Goal: Information Seeking & Learning: Learn about a topic

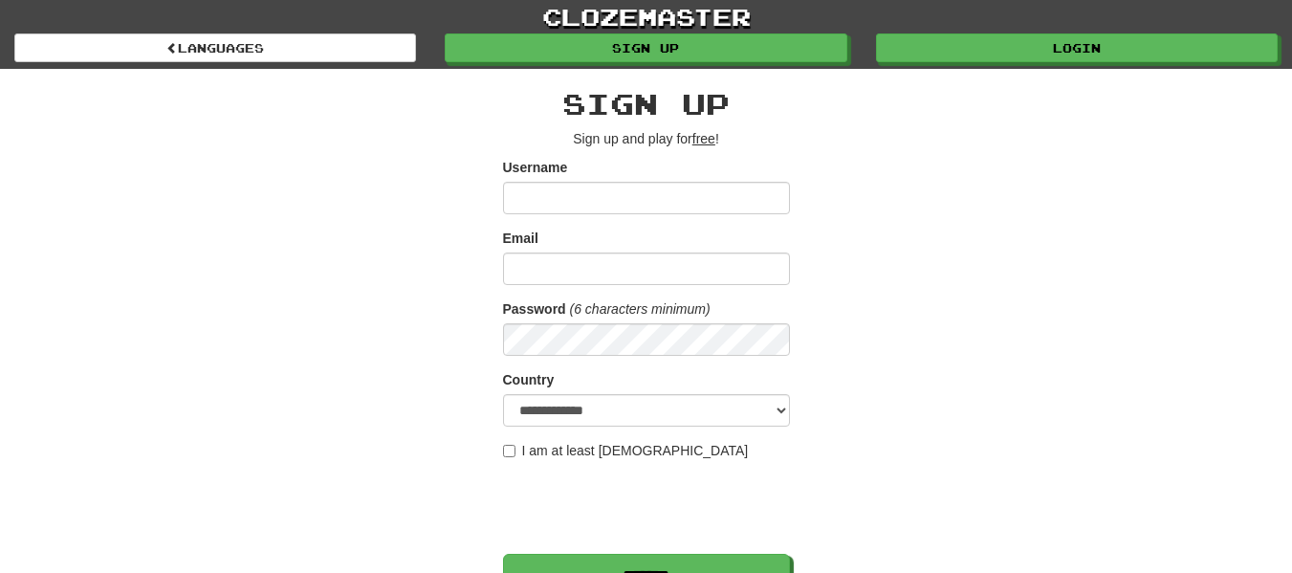
click at [680, 224] on form "**********" at bounding box center [646, 378] width 287 height 440
click at [660, 276] on input "Email" at bounding box center [646, 269] width 287 height 33
click at [534, 194] on input "Username" at bounding box center [646, 198] width 287 height 33
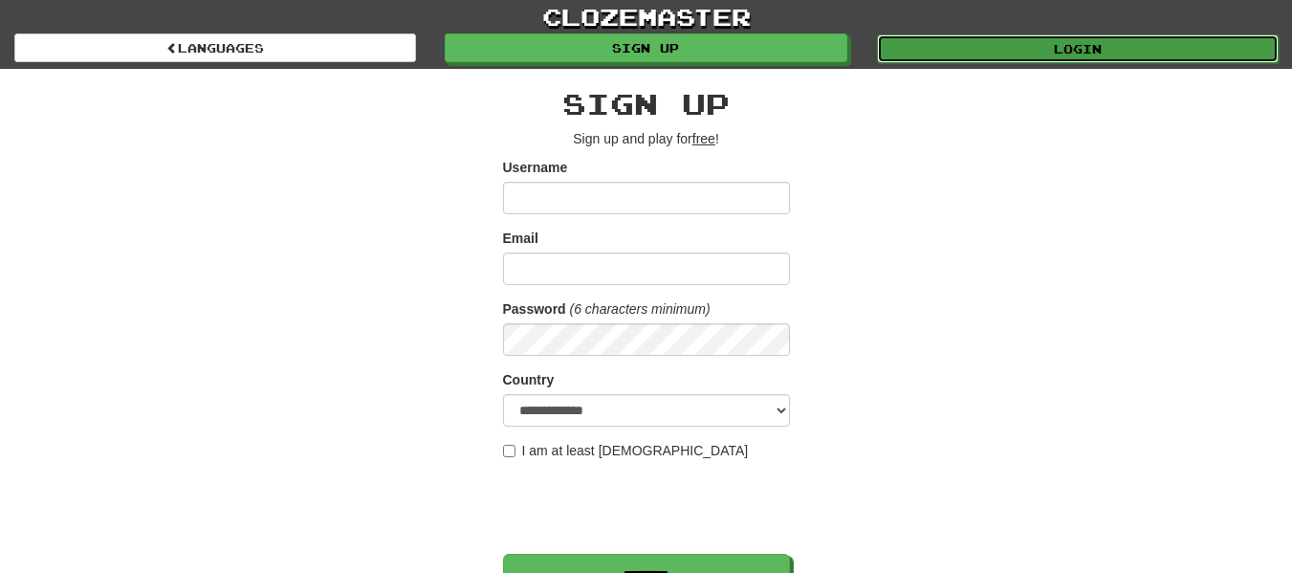
click at [1010, 57] on link "Login" at bounding box center [1078, 48] width 402 height 29
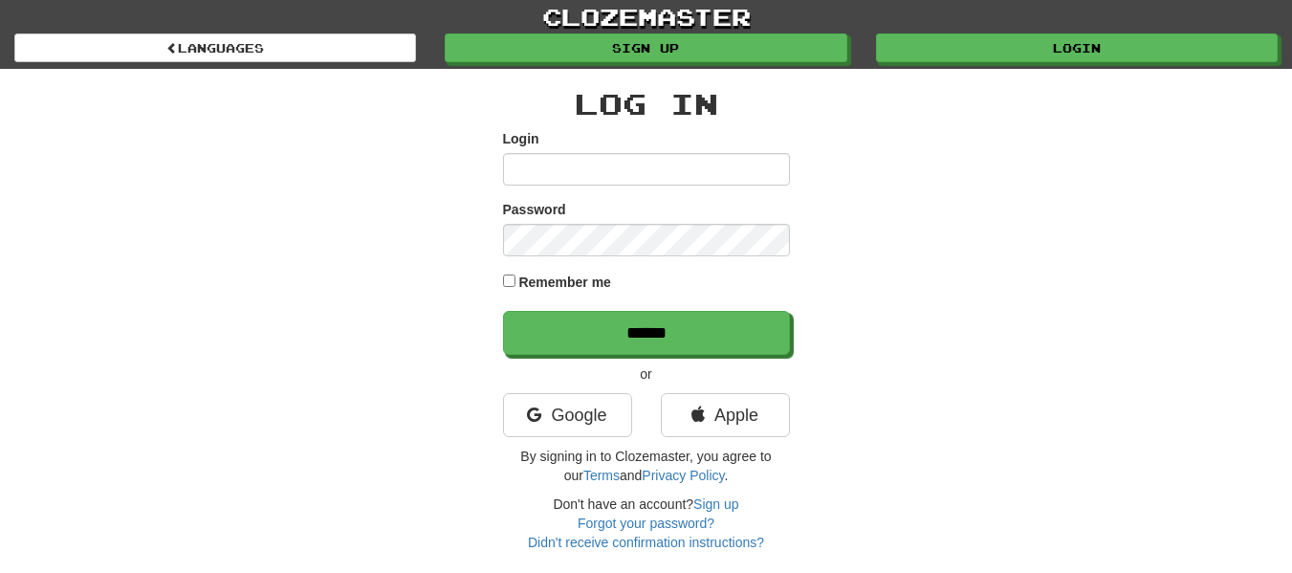
click at [535, 169] on input "Login" at bounding box center [646, 169] width 287 height 33
click at [548, 157] on input "Login" at bounding box center [646, 169] width 287 height 33
click at [562, 410] on link "Google" at bounding box center [567, 415] width 129 height 44
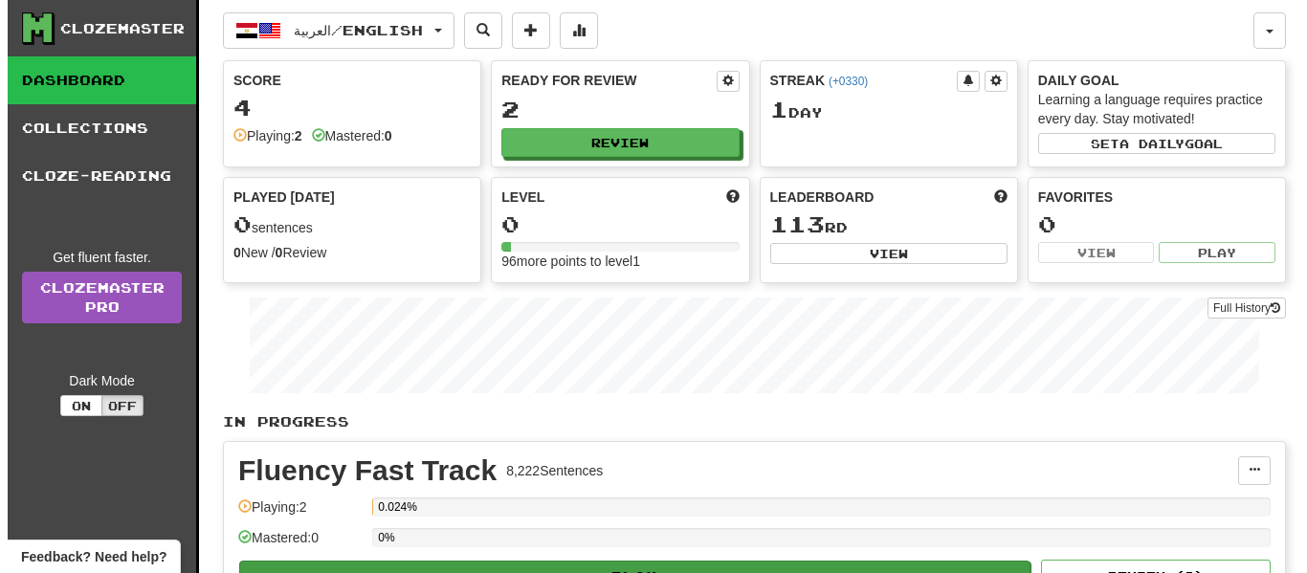
scroll to position [96, 0]
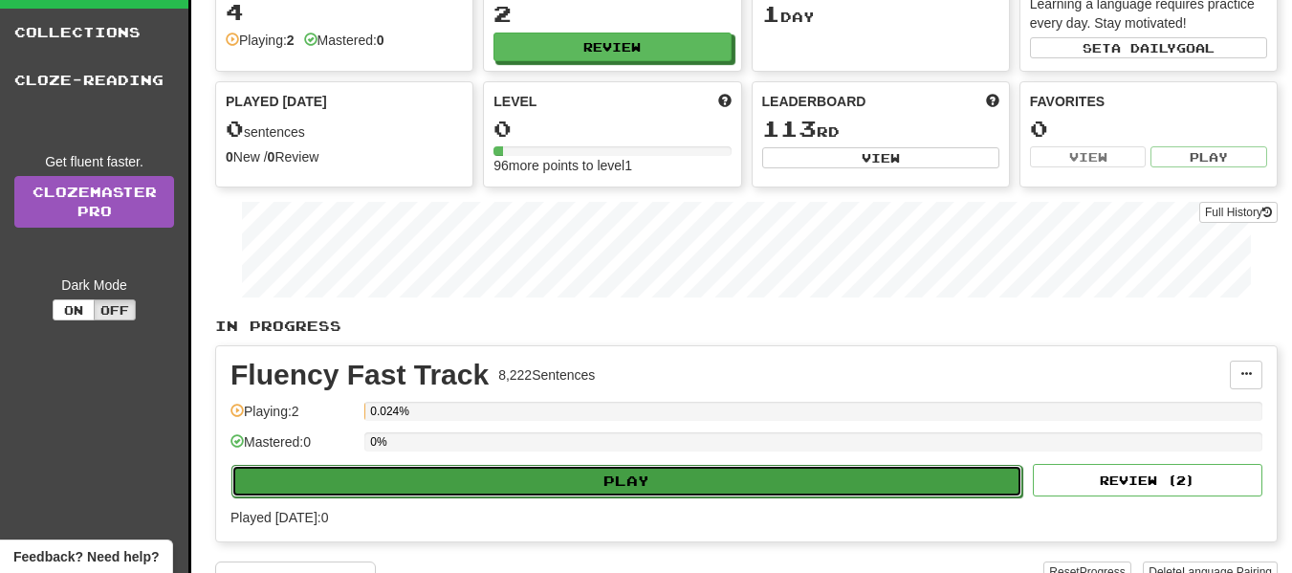
click at [437, 481] on button "Play" at bounding box center [626, 481] width 791 height 33
select select "**"
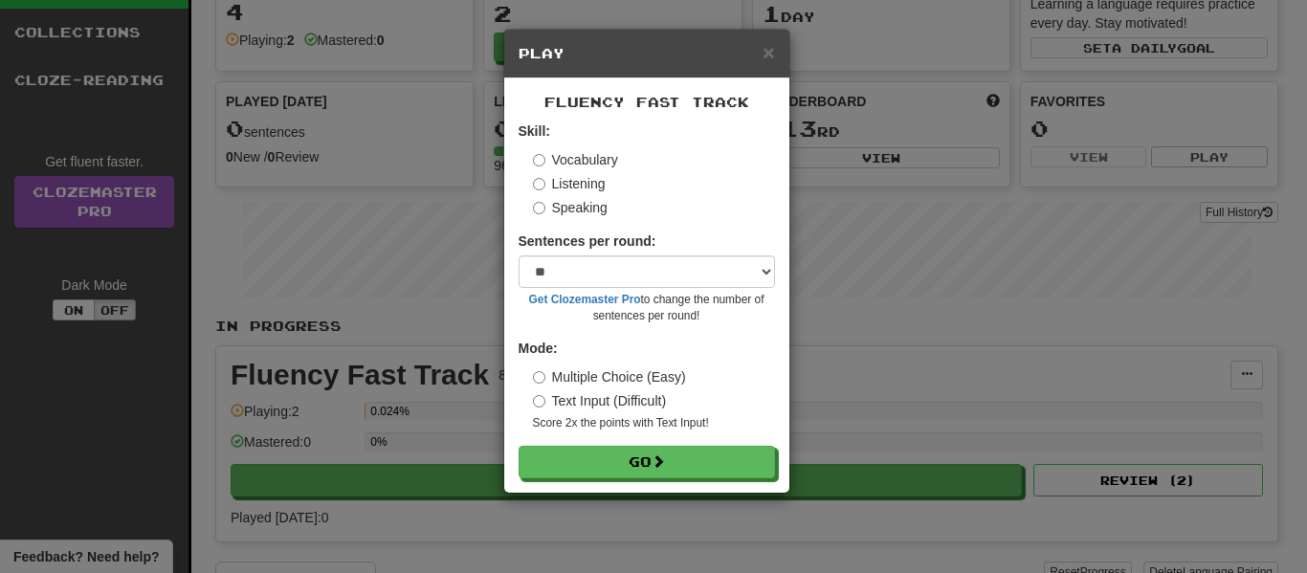
click at [556, 249] on label "Sentences per round:" at bounding box center [587, 240] width 138 height 19
click at [548, 268] on select "* ** ** ** ** ** *** ********" at bounding box center [646, 271] width 256 height 33
click at [531, 271] on select "* ** ** ** ** ** *** ********" at bounding box center [646, 271] width 256 height 33
drag, startPoint x: 538, startPoint y: 273, endPoint x: 545, endPoint y: 286, distance: 15.4
click at [538, 274] on select "* ** ** ** ** ** *** ********" at bounding box center [646, 271] width 256 height 33
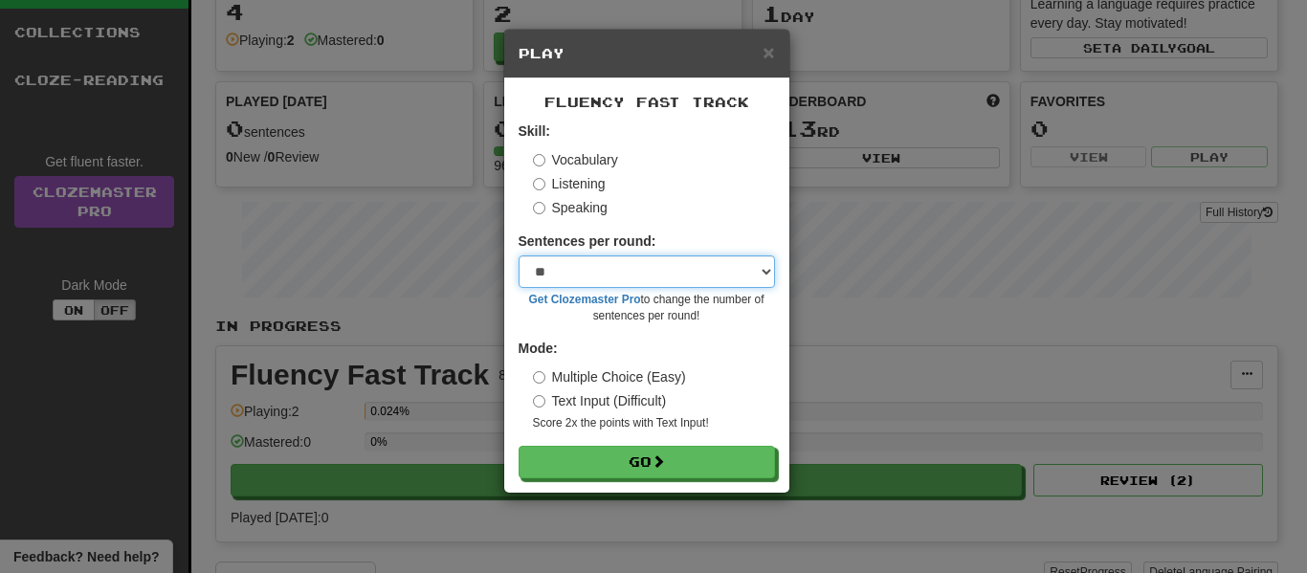
click at [556, 276] on select "* ** ** ** ** ** *** ********" at bounding box center [646, 271] width 256 height 33
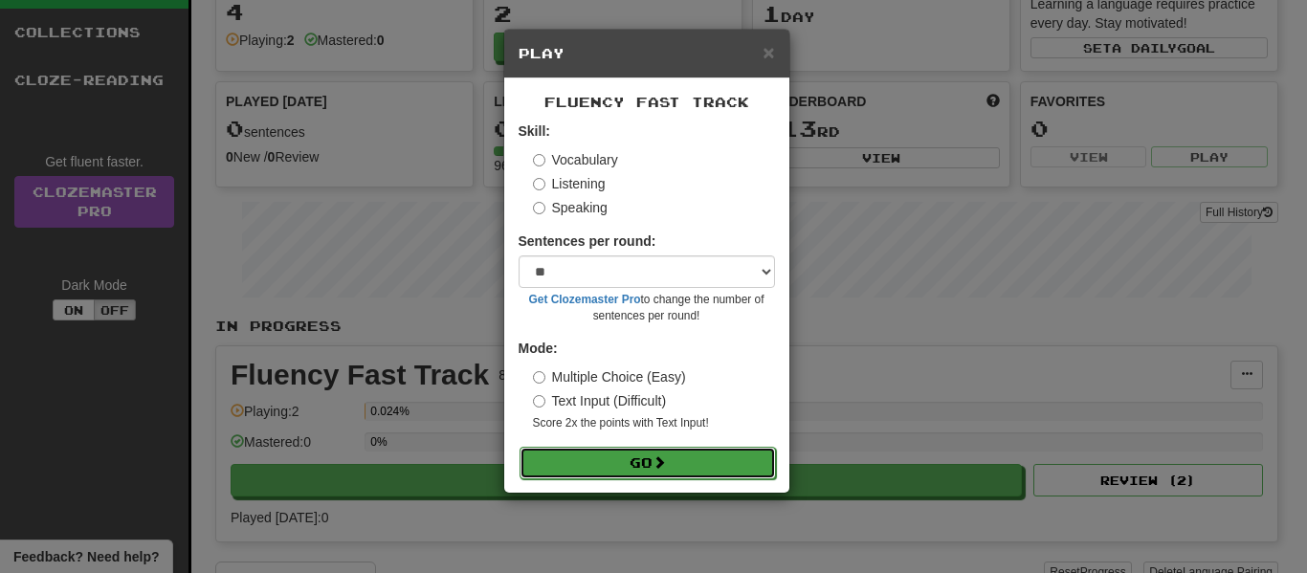
click at [600, 457] on button "Go" at bounding box center [647, 463] width 256 height 33
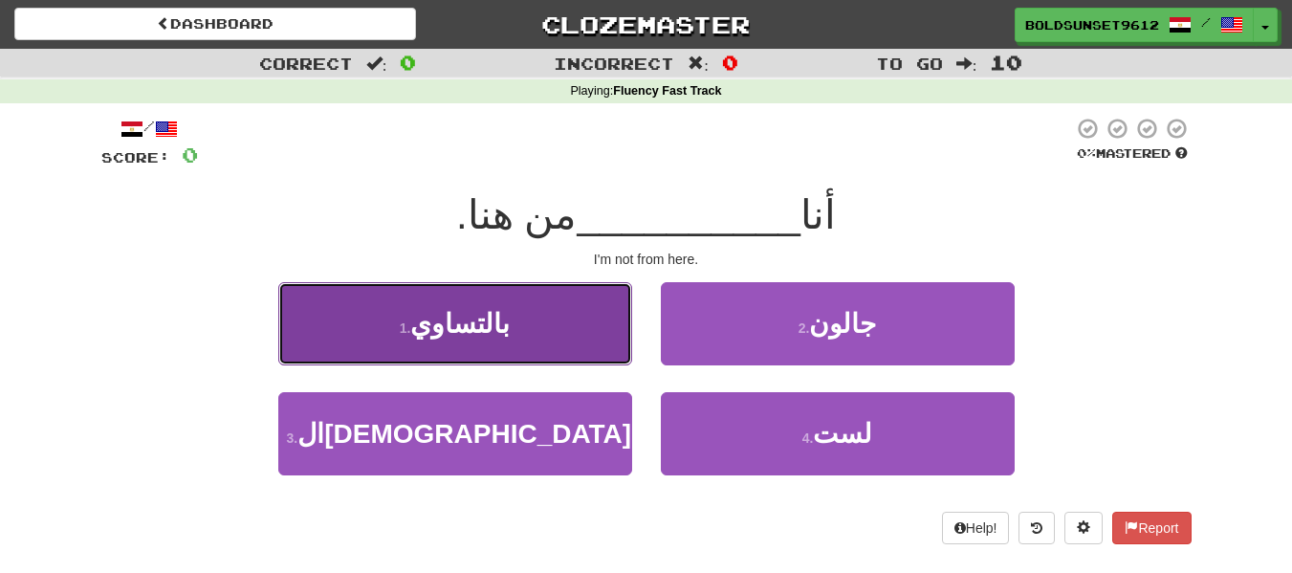
click at [490, 349] on button "1 . بالتساوي" at bounding box center [455, 323] width 354 height 83
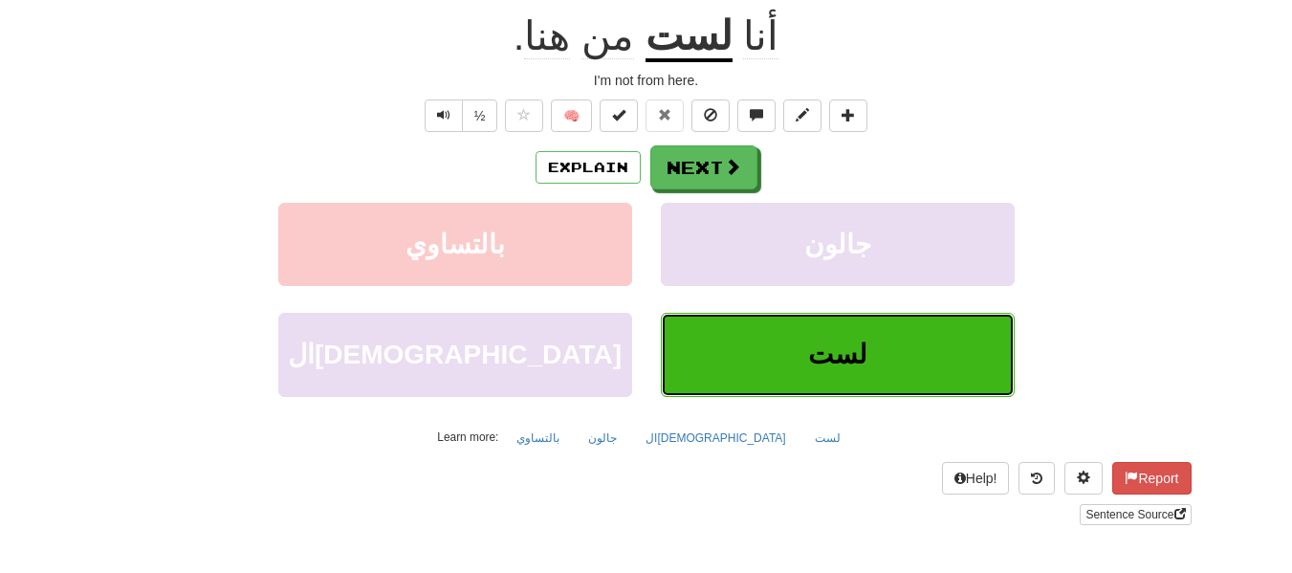
click at [813, 379] on button "لست" at bounding box center [838, 354] width 354 height 83
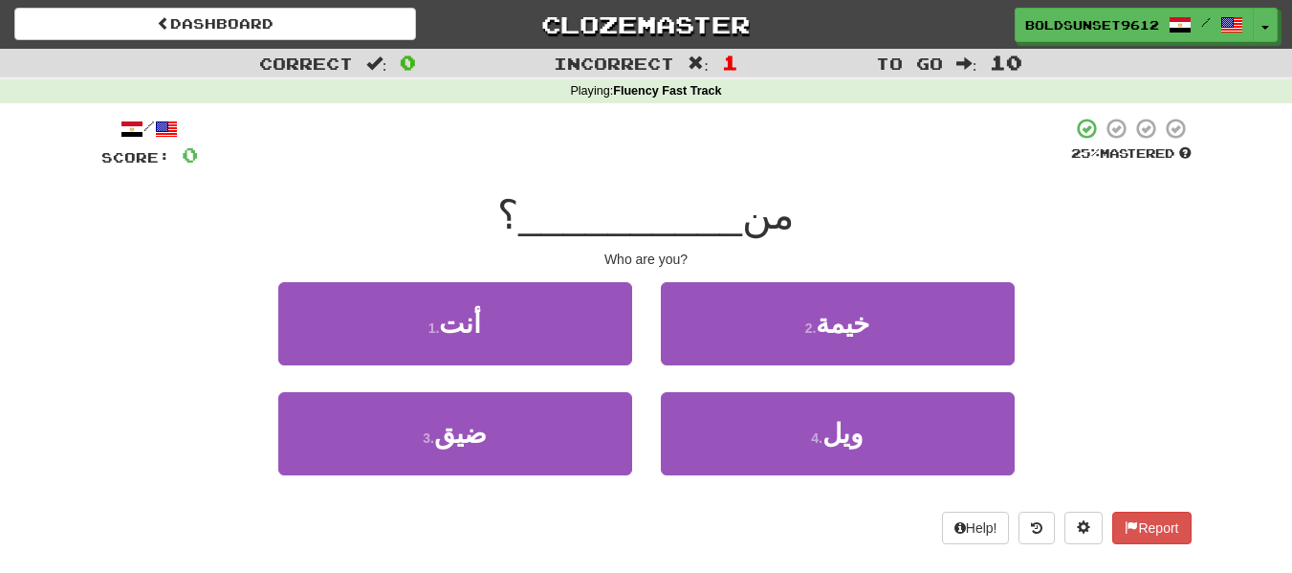
click at [549, 366] on div "1 . أنت" at bounding box center [455, 337] width 383 height 110
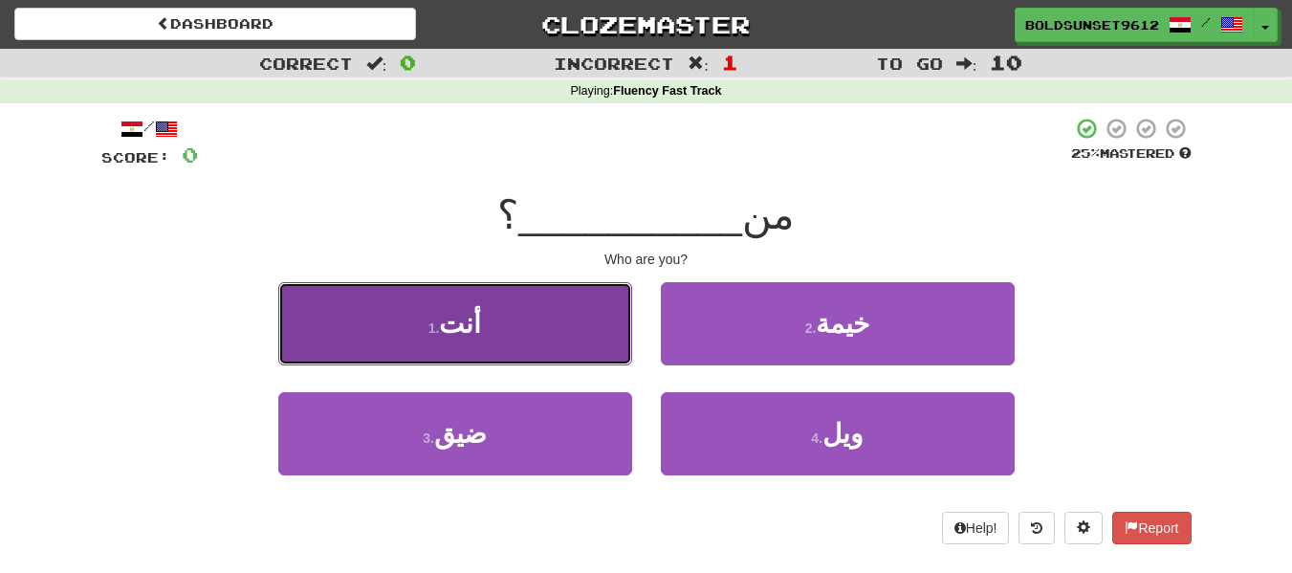
click at [547, 345] on button "1 . أنت" at bounding box center [455, 323] width 354 height 83
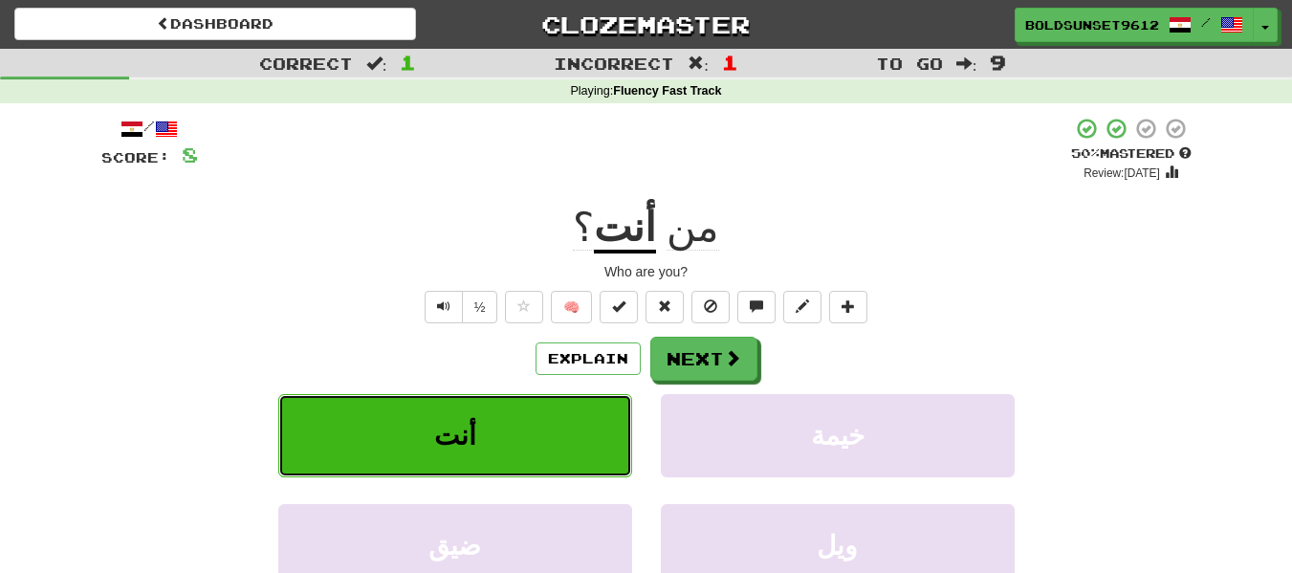
scroll to position [96, 0]
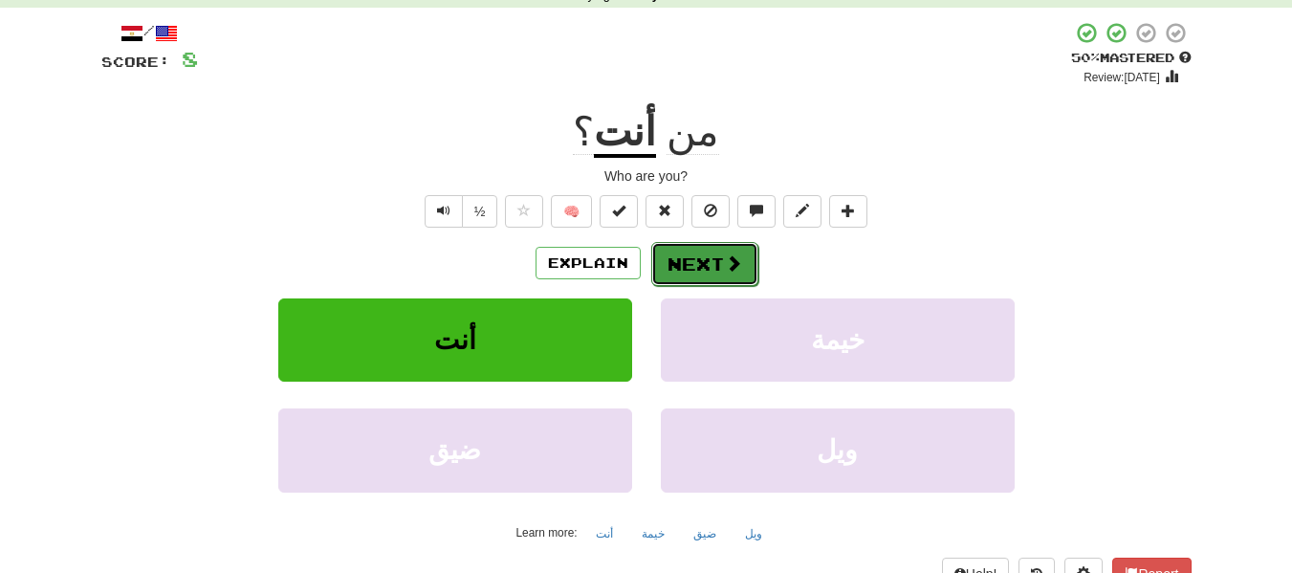
click at [716, 252] on button "Next" at bounding box center [704, 264] width 107 height 44
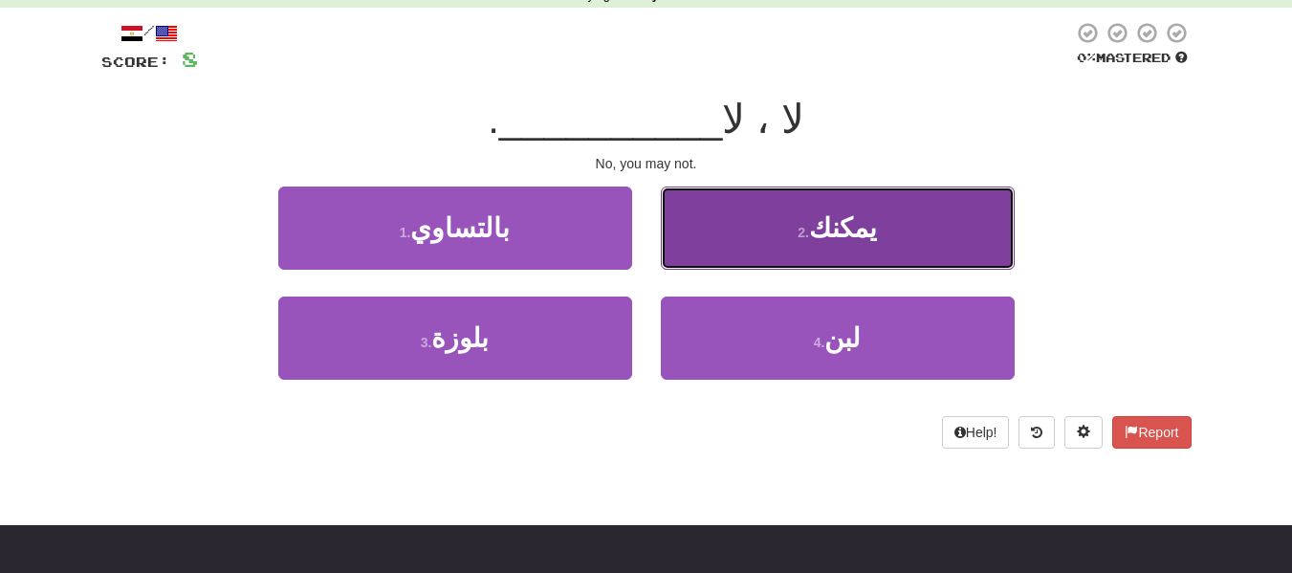
click at [713, 252] on button "2 . يمكنك" at bounding box center [838, 228] width 354 height 83
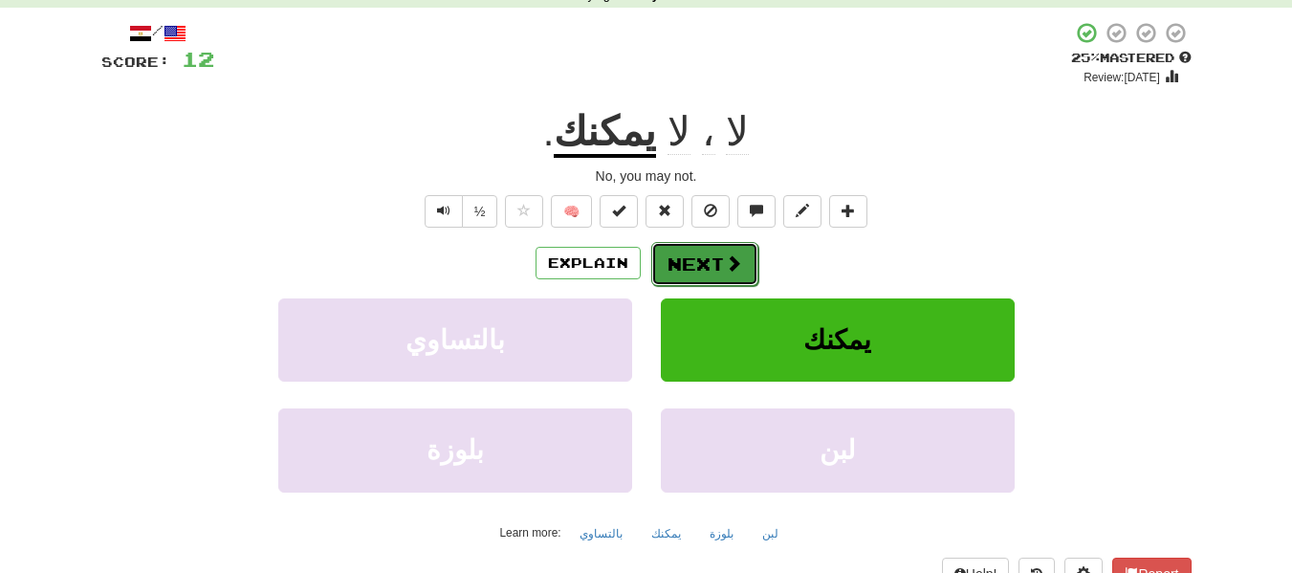
click at [692, 267] on button "Next" at bounding box center [704, 264] width 107 height 44
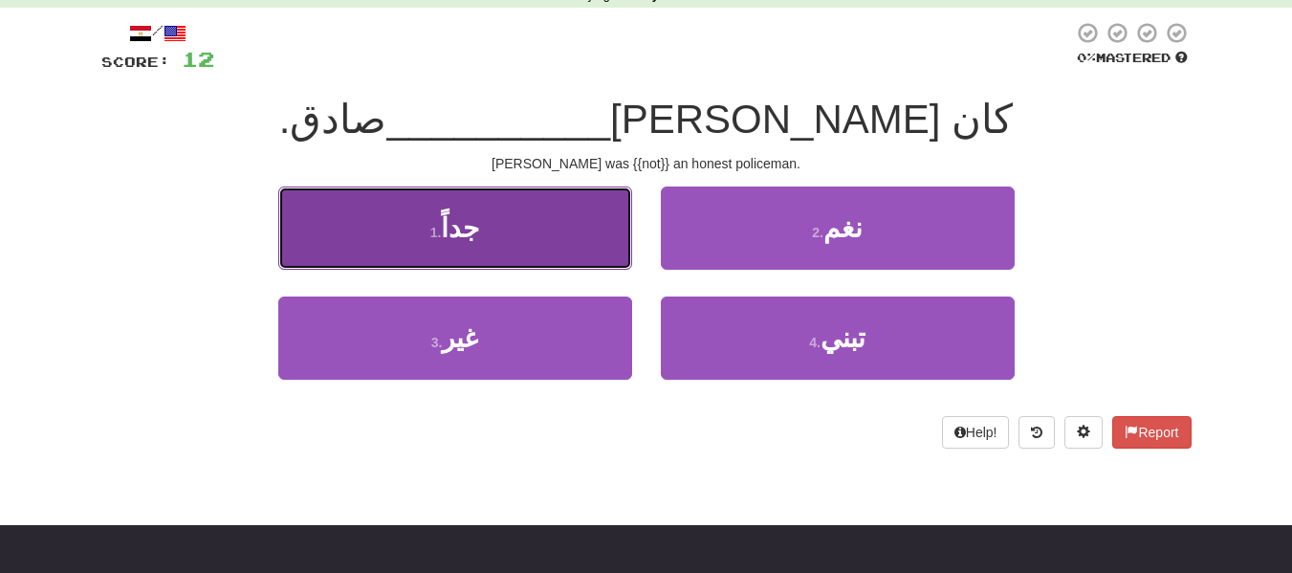
click at [592, 269] on button "1 . جداً" at bounding box center [455, 228] width 354 height 83
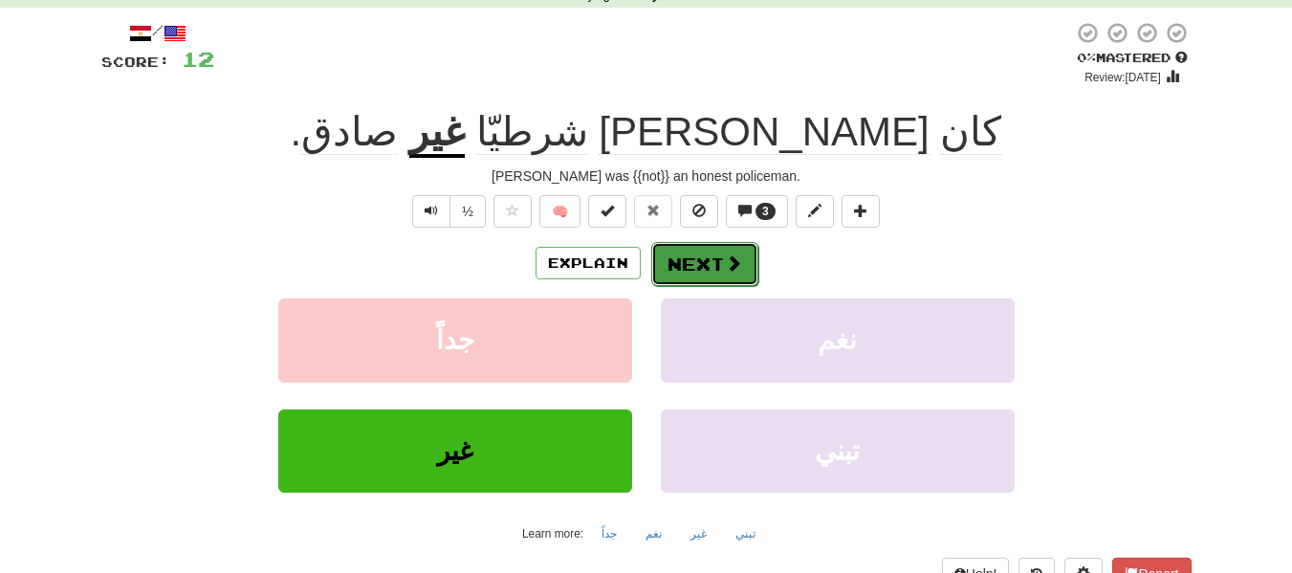
click at [659, 264] on button "Next" at bounding box center [704, 264] width 107 height 44
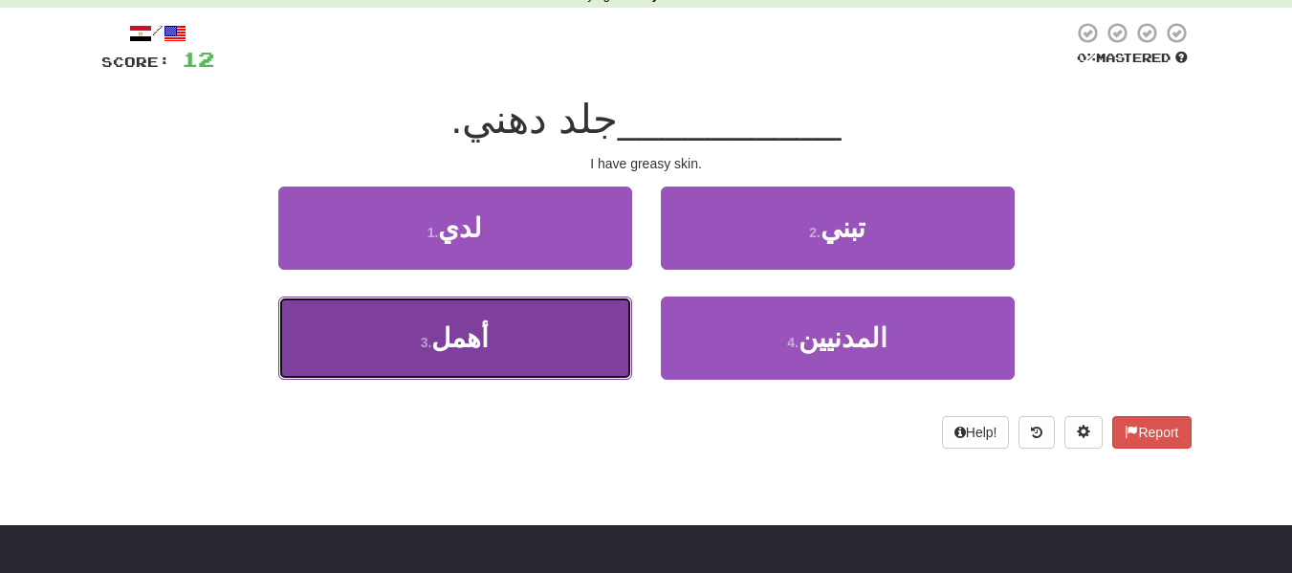
click at [564, 344] on button "3 . أهمل" at bounding box center [455, 337] width 354 height 83
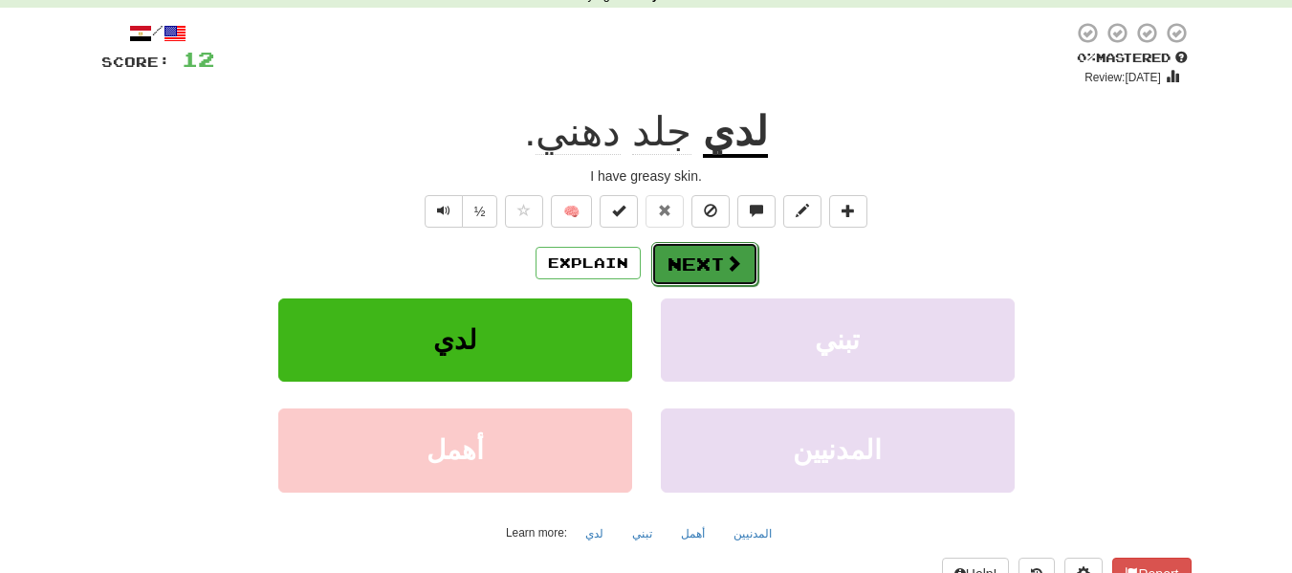
click at [678, 274] on button "Next" at bounding box center [704, 264] width 107 height 44
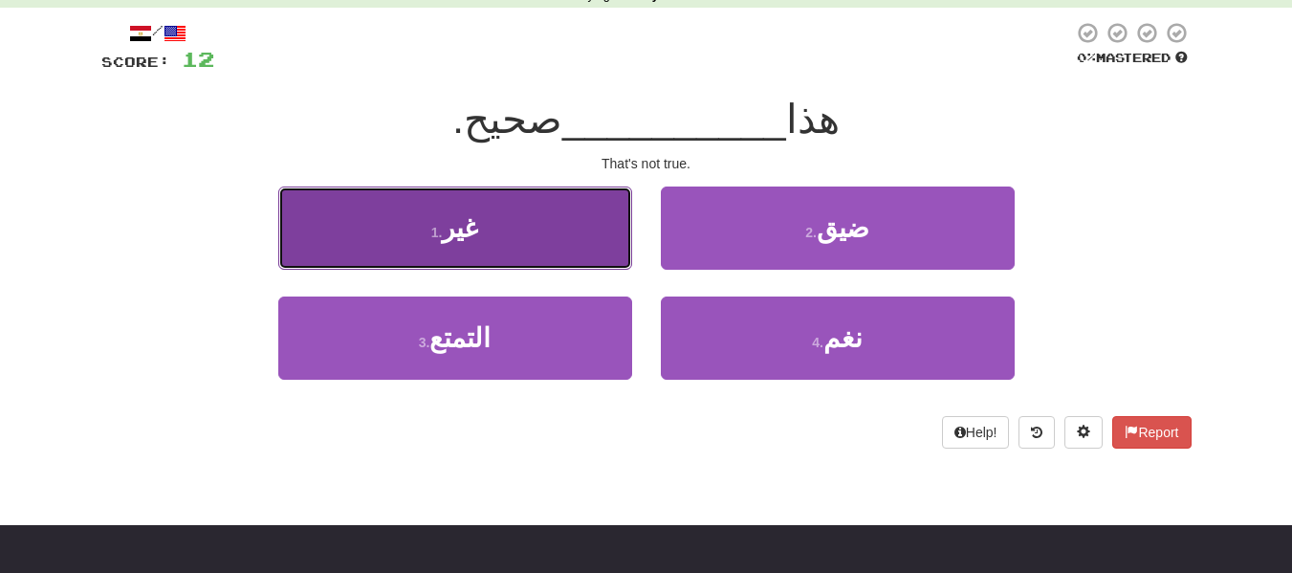
click at [558, 269] on button "1 . غير" at bounding box center [455, 228] width 354 height 83
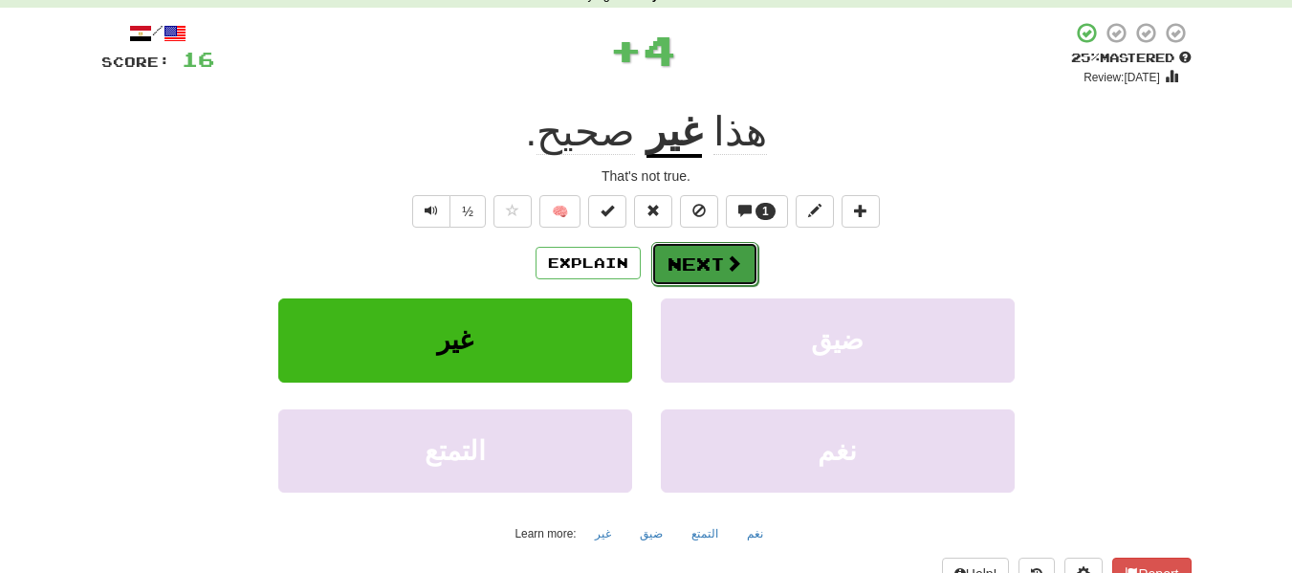
click at [665, 250] on button "Next" at bounding box center [704, 264] width 107 height 44
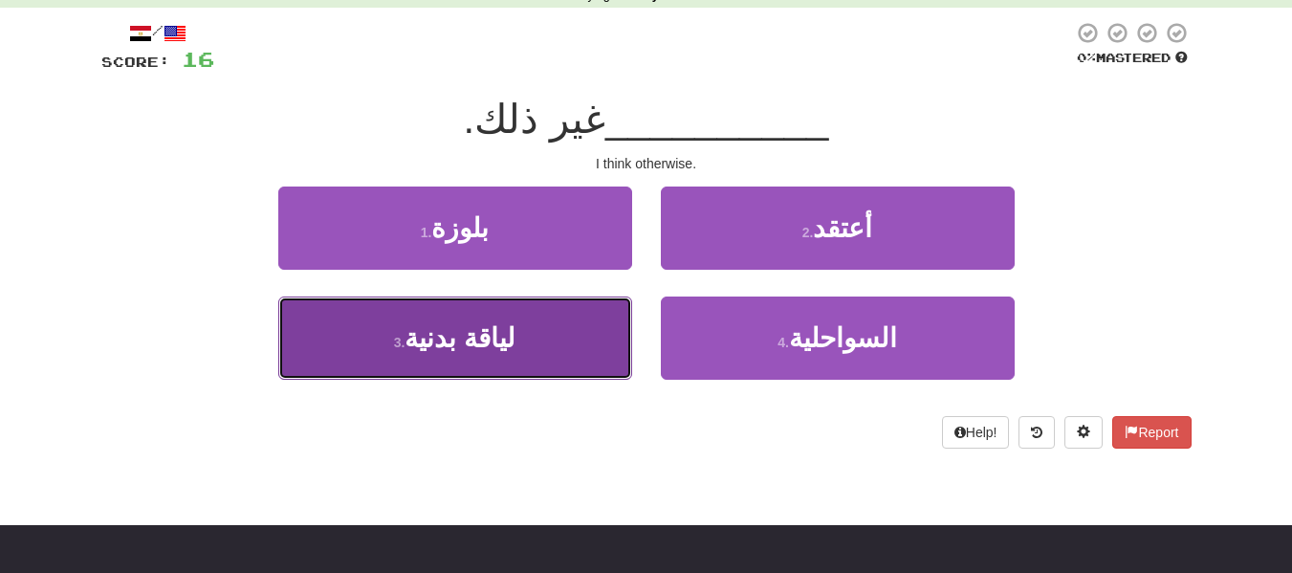
click at [500, 370] on button "3 . لياقة بدنية" at bounding box center [455, 337] width 354 height 83
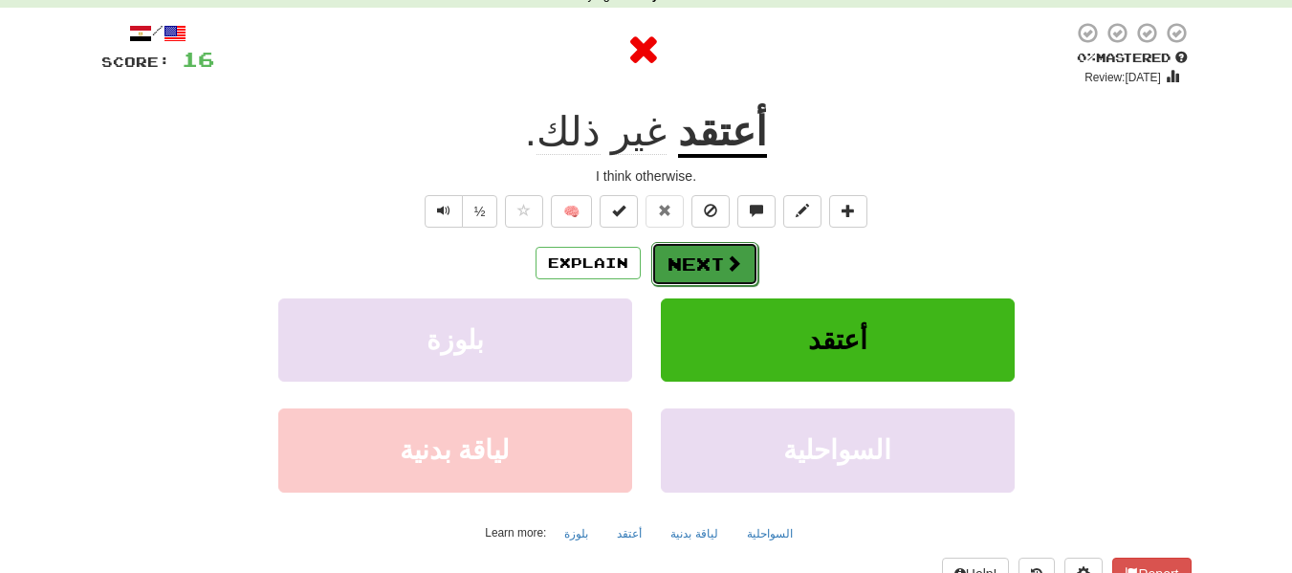
click at [651, 268] on button "Next" at bounding box center [704, 264] width 107 height 44
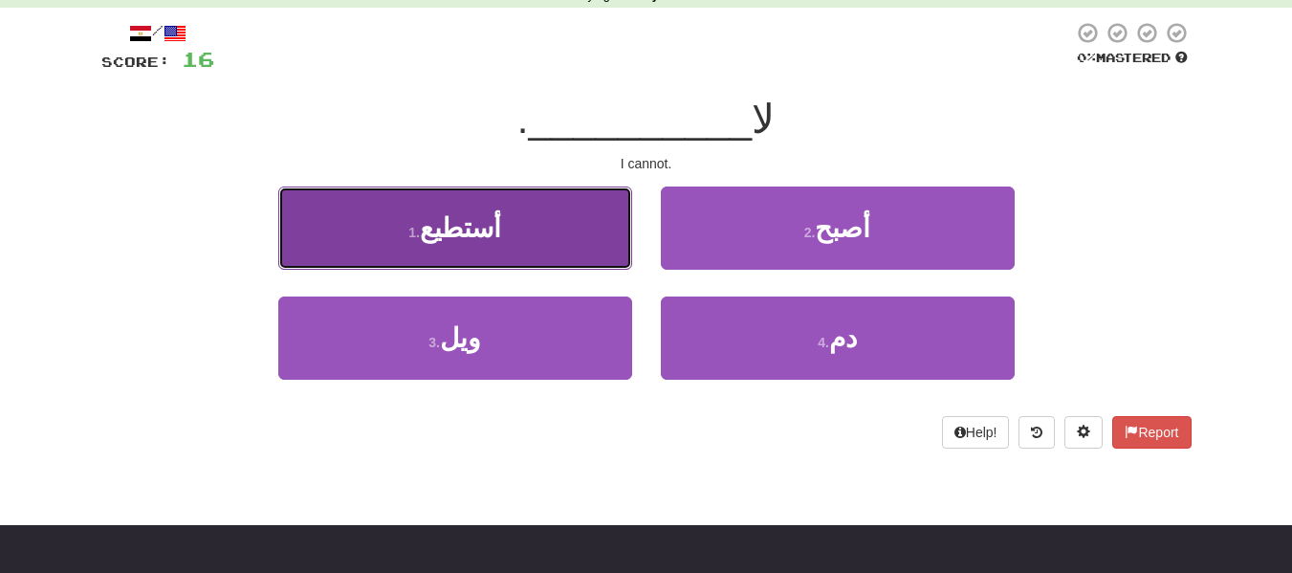
click at [531, 238] on button "1 . أستطيع" at bounding box center [455, 228] width 354 height 83
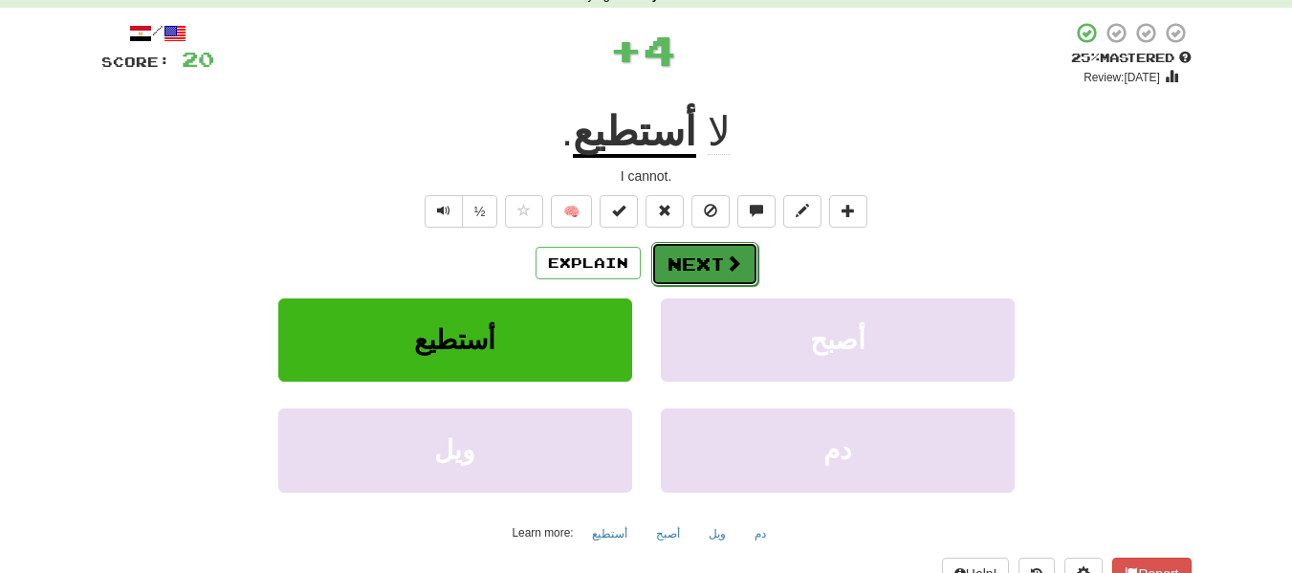
click at [658, 252] on button "Next" at bounding box center [704, 264] width 107 height 44
